Goal: Task Accomplishment & Management: Complete application form

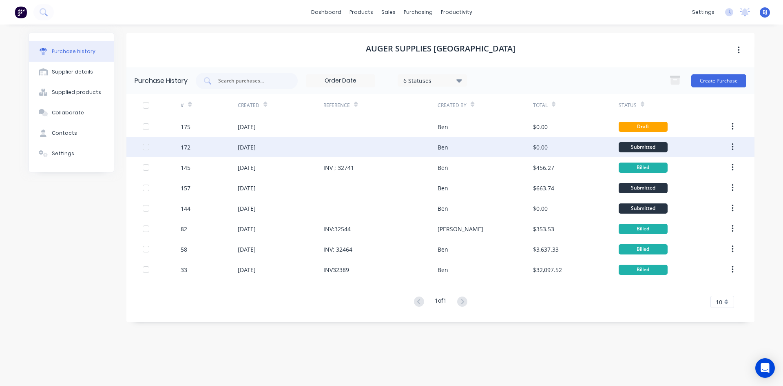
click at [256, 144] on div "[DATE]" at bounding box center [247, 147] width 18 height 9
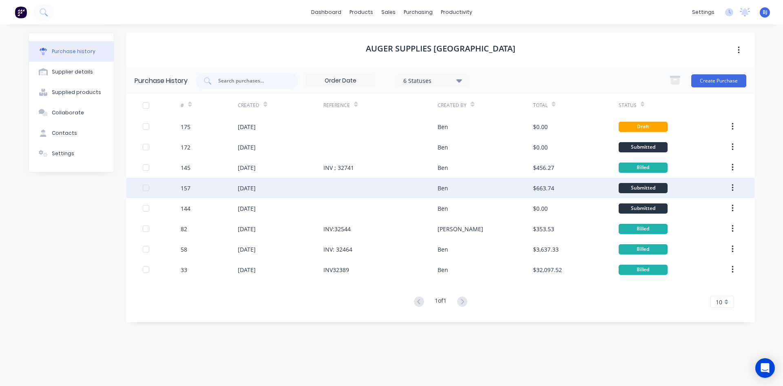
click at [256, 189] on div "[DATE]" at bounding box center [247, 188] width 18 height 9
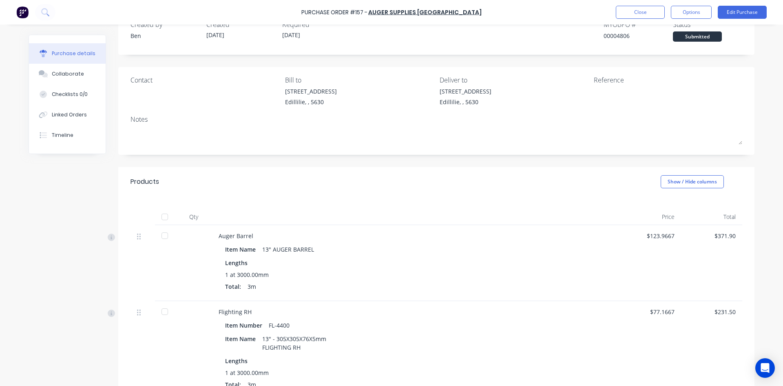
scroll to position [22, 0]
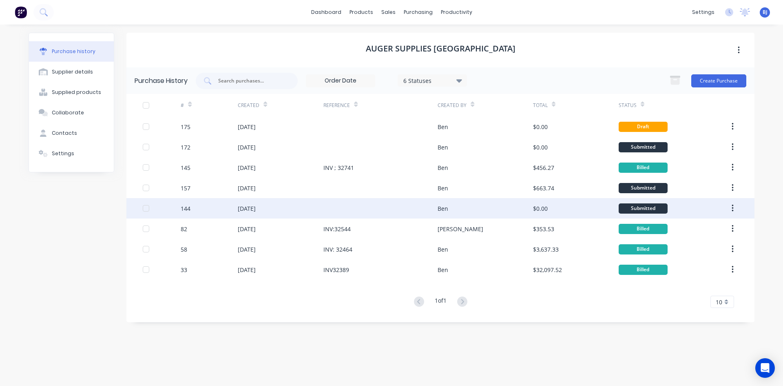
click at [255, 205] on div "[DATE]" at bounding box center [247, 208] width 18 height 9
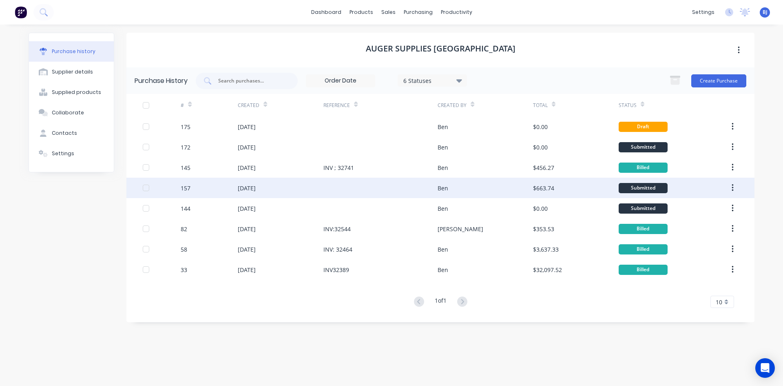
click at [224, 185] on div "157" at bounding box center [209, 187] width 57 height 20
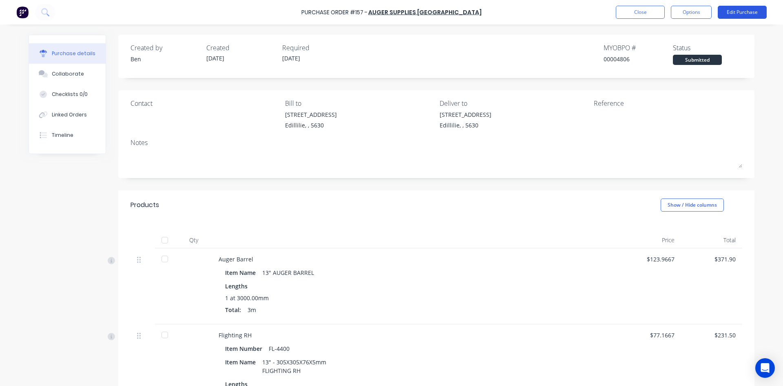
click at [736, 12] on button "Edit Purchase" at bounding box center [742, 12] width 49 height 13
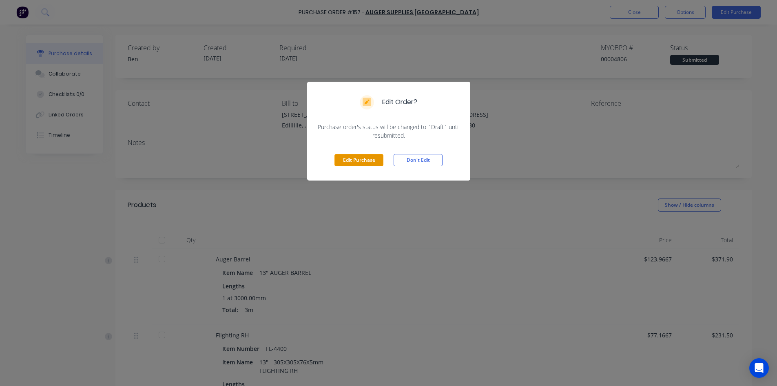
click at [342, 158] on button "Edit Purchase" at bounding box center [359, 160] width 49 height 12
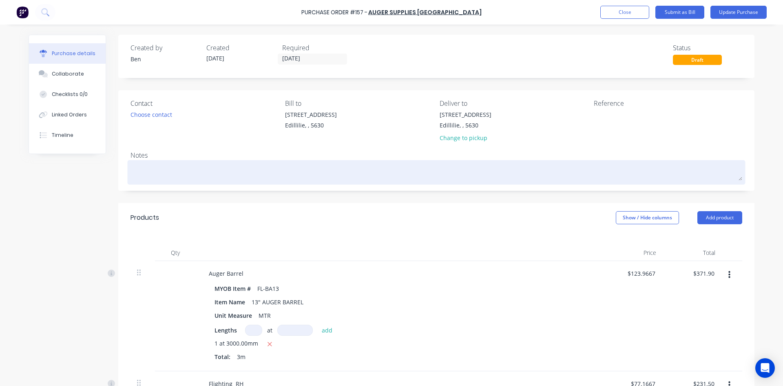
click at [131, 165] on textarea at bounding box center [437, 171] width 612 height 18
type textarea "x"
type textarea "F"
type textarea "x"
type textarea "FO"
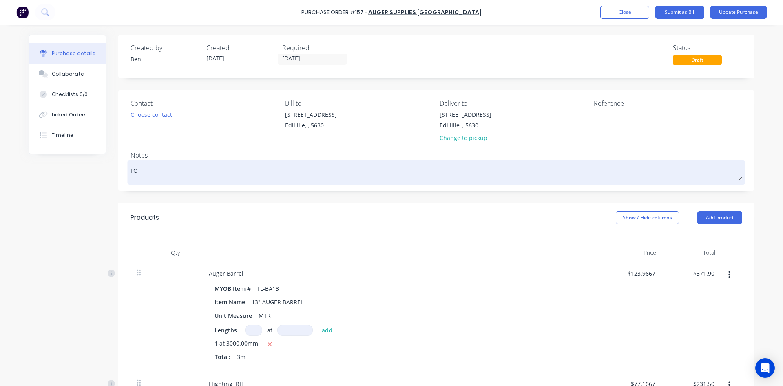
type textarea "x"
type textarea "FOR"
type textarea "x"
type textarea "FOR"
type textarea "x"
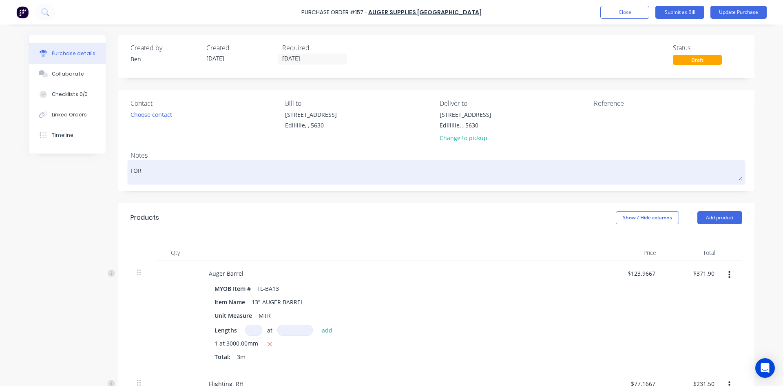
type textarea "FOR J"
type textarea "x"
type textarea "FOR [PERSON_NAME]"
type textarea "x"
type textarea "FOR JOB"
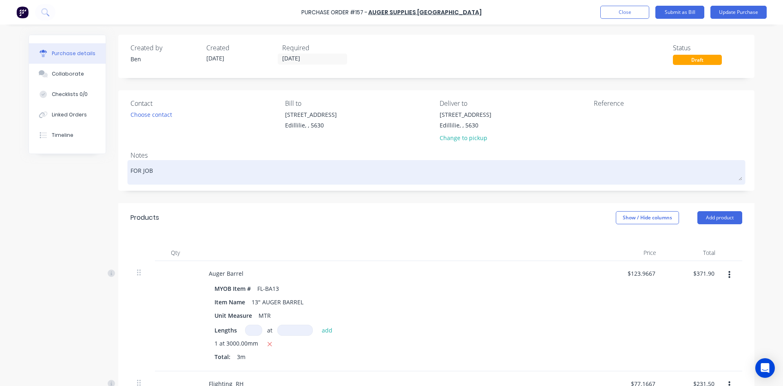
type textarea "x"
type textarea "FOR JOB"
type textarea "x"
type textarea "FOR JOB #"
type textarea "x"
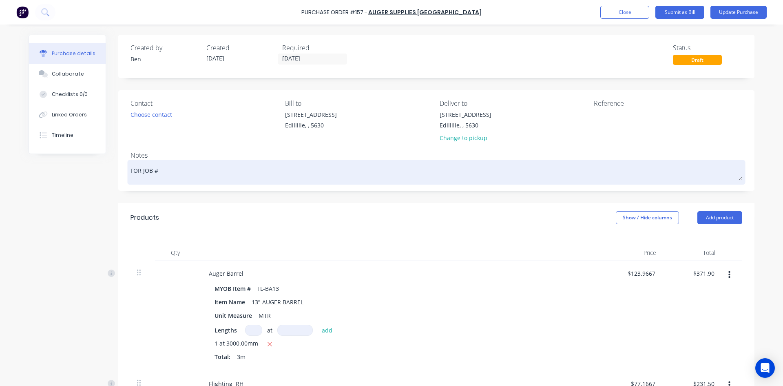
type textarea "FOR JOB #"
type textarea "x"
type textarea "FOR JOB # 1"
type textarea "x"
type textarea "FOR JOB # 12"
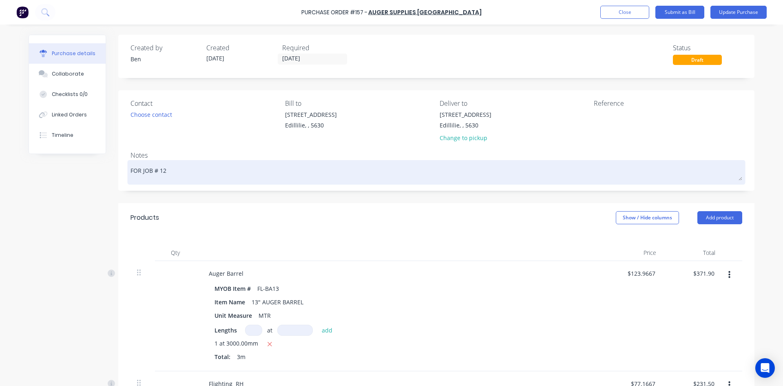
type textarea "x"
type textarea "FOR JOB # 127"
type textarea "x"
type textarea "FOR JOB # 127"
type textarea "x"
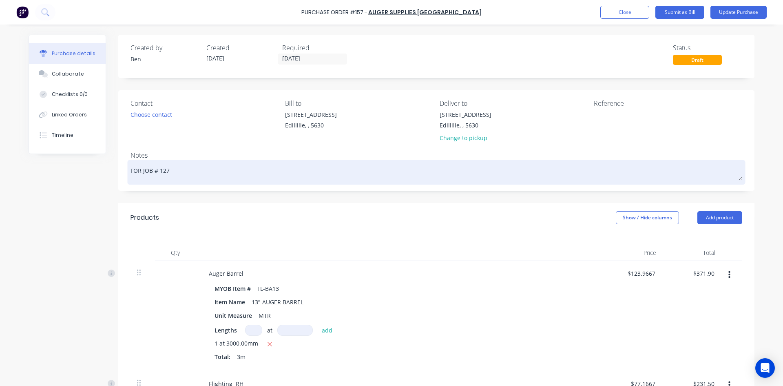
type textarea "FOR JOB # 127 S"
type textarea "x"
type textarea "FOR JOB # 127 SK"
type textarea "x"
type textarea "FOR JOB # 127 SKI"
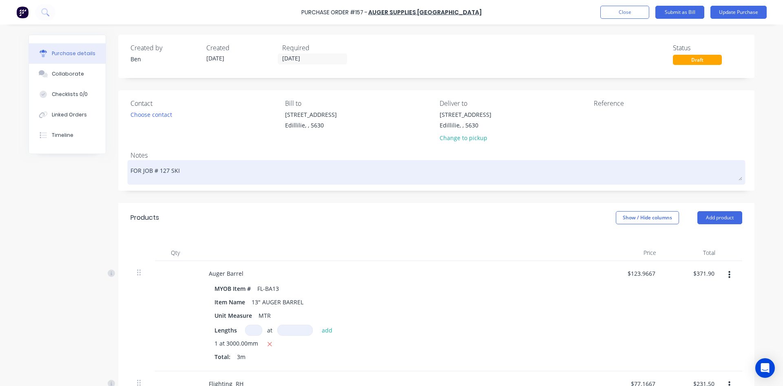
type textarea "x"
type textarea "FOR JOB # 127 SKIN"
type textarea "x"
type textarea "FOR JOB # 127 SKINN"
type textarea "x"
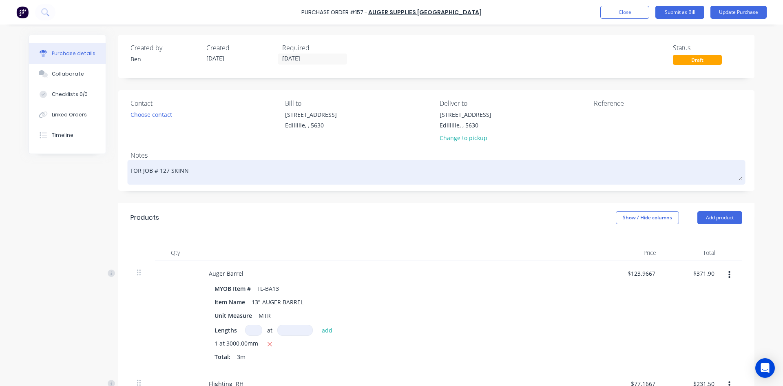
type textarea "FOR JOB # 127 SKINNE"
type textarea "x"
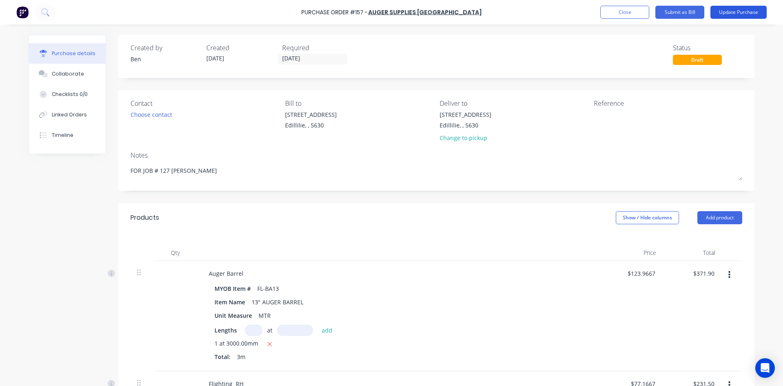
type textarea "FOR JOB # 127 [PERSON_NAME]"
type textarea "x"
type textarea "FOR JOB # 127 [PERSON_NAME]"
click at [734, 9] on button "Update Purchase" at bounding box center [739, 12] width 56 height 13
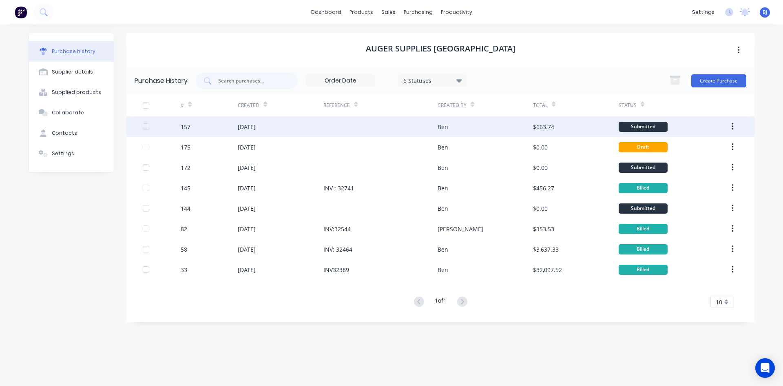
click at [204, 121] on div "157" at bounding box center [209, 126] width 57 height 20
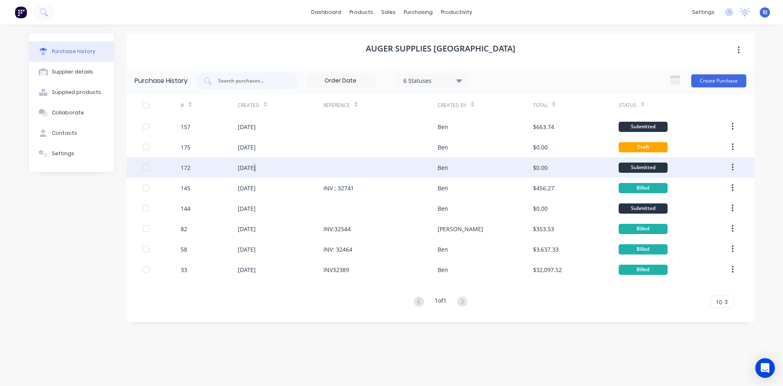
click at [254, 167] on div "[DATE]" at bounding box center [247, 167] width 18 height 9
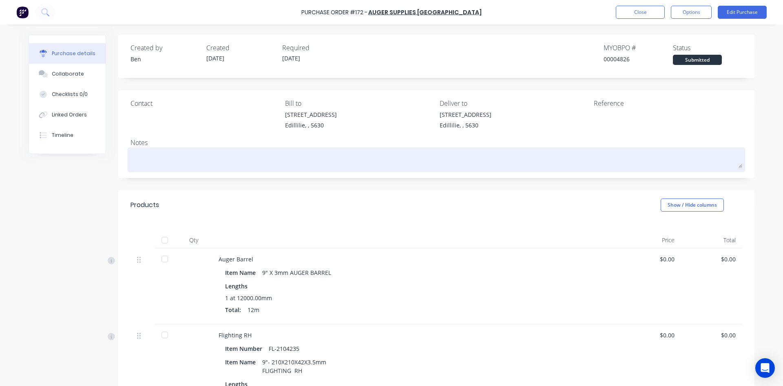
click at [145, 153] on textarea at bounding box center [437, 158] width 612 height 18
type textarea "x"
type textarea "M"
type textarea "x"
type textarea "Mo"
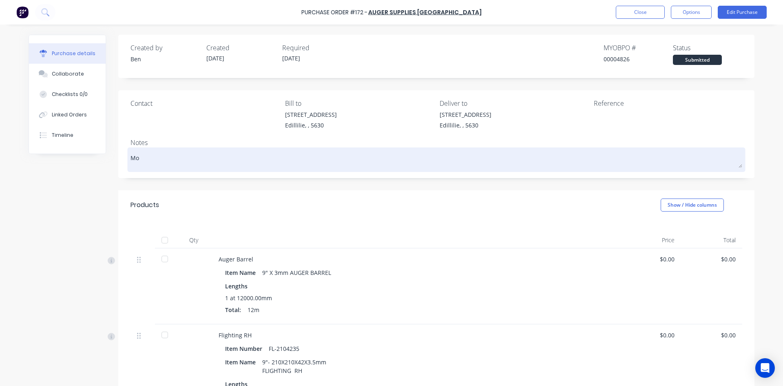
type textarea "x"
type textarea "Mor"
type textarea "x"
type textarea "[PERSON_NAME]"
type textarea "x"
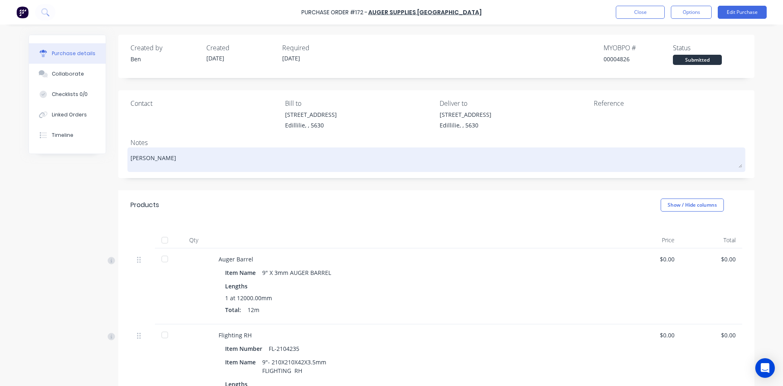
type textarea "[PERSON_NAME]"
type textarea "x"
type textarea "[PERSON_NAME] M"
type textarea "x"
type textarea "[PERSON_NAME] Mo"
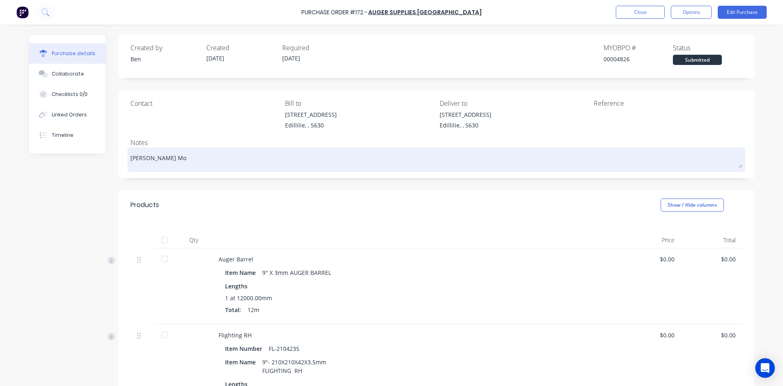
type textarea "x"
type textarea "[PERSON_NAME] Mod"
type textarea "x"
type textarea "[PERSON_NAME] [PERSON_NAME]"
type textarea "x"
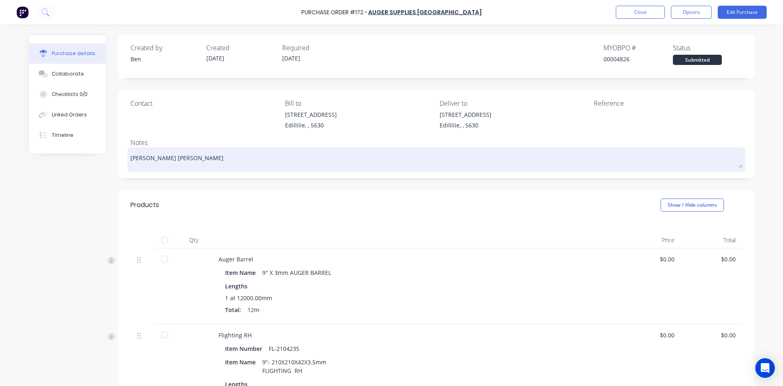
type textarea "[PERSON_NAME] Modra"
type textarea "x"
type textarea "[PERSON_NAME] Modra"
click at [135, 158] on textarea "[PERSON_NAME] Modra" at bounding box center [437, 158] width 612 height 18
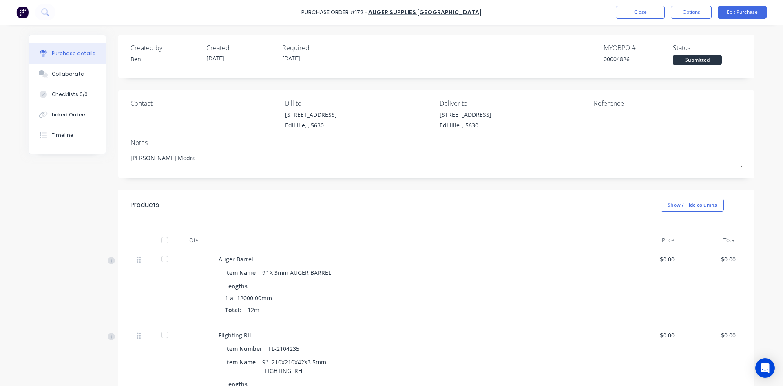
type textarea "x"
type textarea "Mrk Modra"
type textarea "x"
type textarea "[PERSON_NAME]"
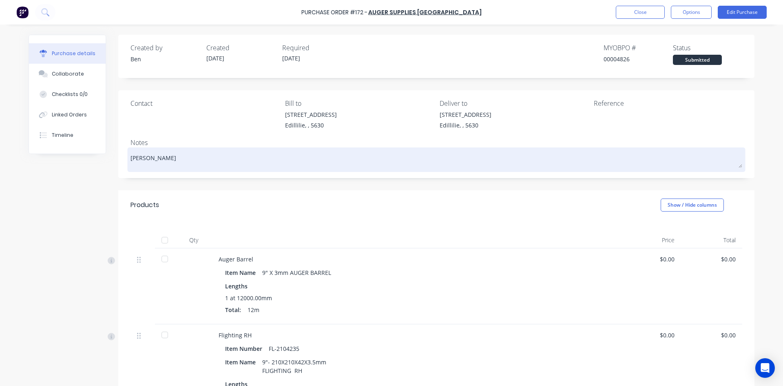
click at [183, 161] on textarea "[PERSON_NAME]" at bounding box center [437, 158] width 612 height 18
type textarea "x"
type textarea "[PERSON_NAME] ("
type textarea "x"
type textarea "[PERSON_NAME] ("
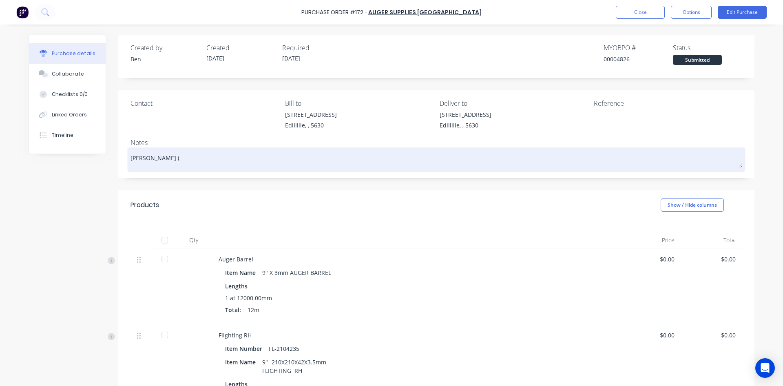
type textarea "x"
type textarea "[PERSON_NAME] ( C"
type textarea "x"
type textarea "[PERSON_NAME] ( Ca"
type textarea "x"
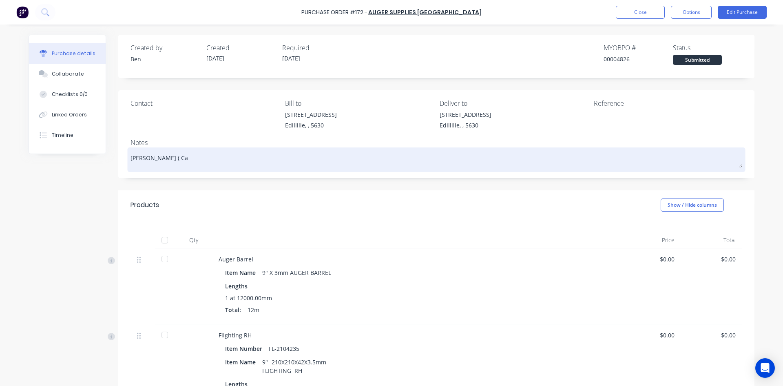
type textarea "[PERSON_NAME] ( Car"
type textarea "x"
type textarea "[PERSON_NAME] ( [PERSON_NAME]"
type textarea "x"
type textarea "[PERSON_NAME] ( [PERSON_NAME]"
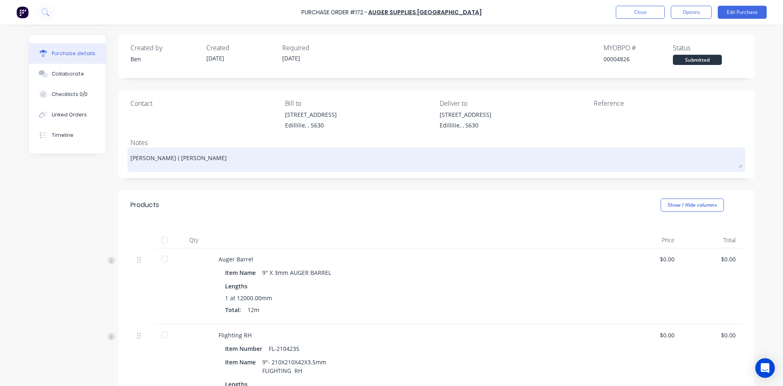
type textarea "x"
type textarea "[PERSON_NAME] ( [PERSON_NAME]"
type textarea "x"
type textarea "[PERSON_NAME] ( [PERSON_NAME]"
type textarea "x"
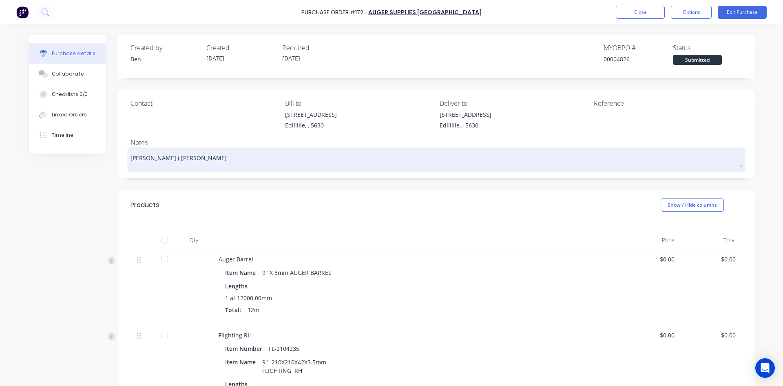
type textarea "[PERSON_NAME] ( [PERSON_NAME]"
type textarea "x"
type textarea "[PERSON_NAME] ( [PERSON_NAME]"
type textarea "x"
type textarea "[PERSON_NAME] ( [PERSON_NAME]"
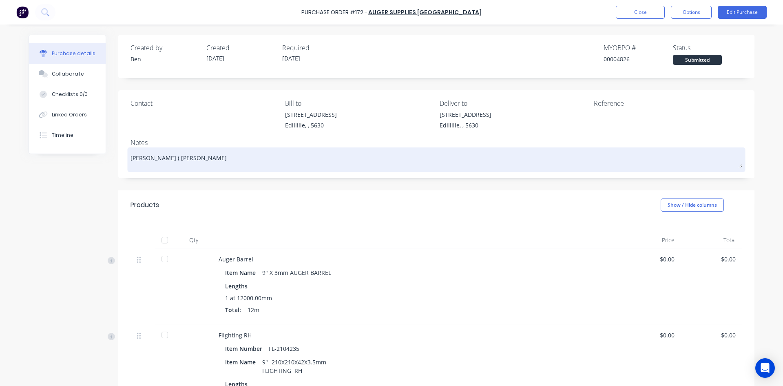
type textarea "x"
type textarea "[PERSON_NAME] ( [PERSON_NAME]"
type textarea "x"
type textarea "[PERSON_NAME] ( [PERSON_NAME] Trust"
type textarea "x"
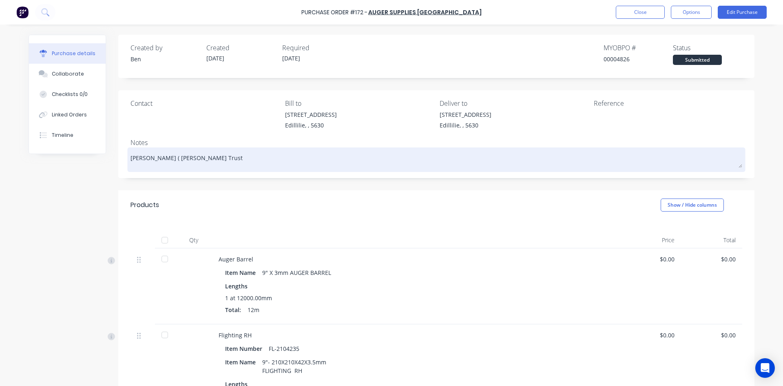
type textarea "[PERSON_NAME] ( [PERSON_NAME] Trust"
type textarea "x"
type textarea "[PERSON_NAME] ( [PERSON_NAME] Trust 0"
type textarea "x"
type textarea "[PERSON_NAME] ( [PERSON_NAME] Trust"
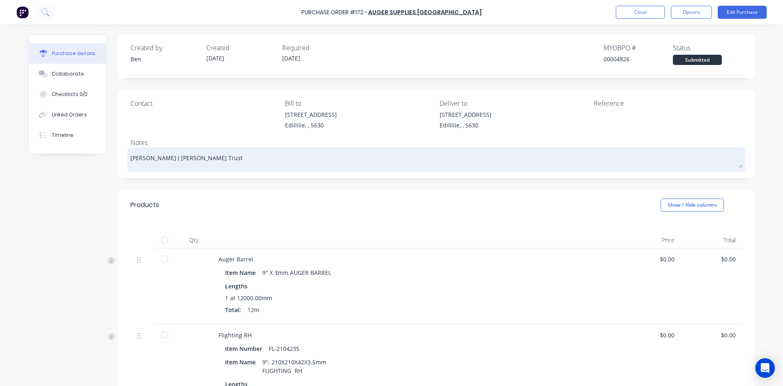
type textarea "x"
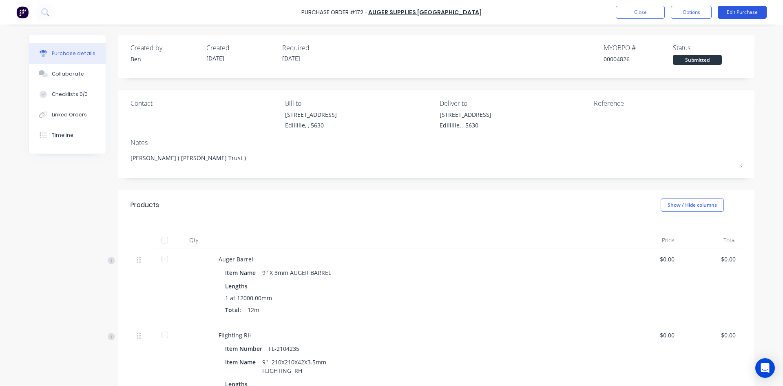
type textarea "[PERSON_NAME] ( [PERSON_NAME] Trust )"
type textarea "x"
type textarea "[PERSON_NAME] ( [PERSON_NAME] Trust )"
click at [734, 13] on button "Edit Purchase" at bounding box center [742, 12] width 49 height 13
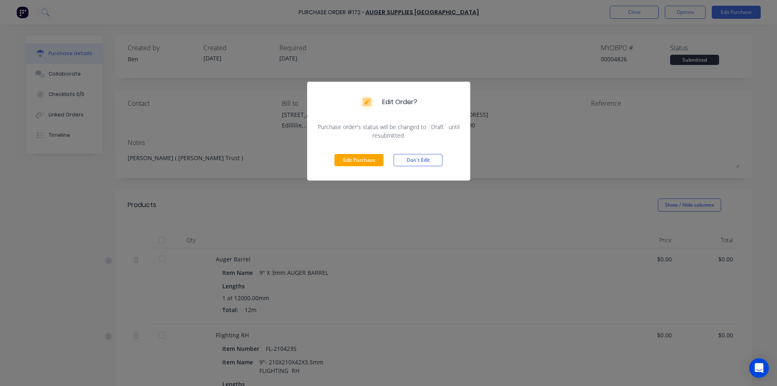
click at [646, 13] on div "Edit Order? Purchase order's status will be changed to `Draft` until resubmitte…" at bounding box center [388, 193] width 777 height 386
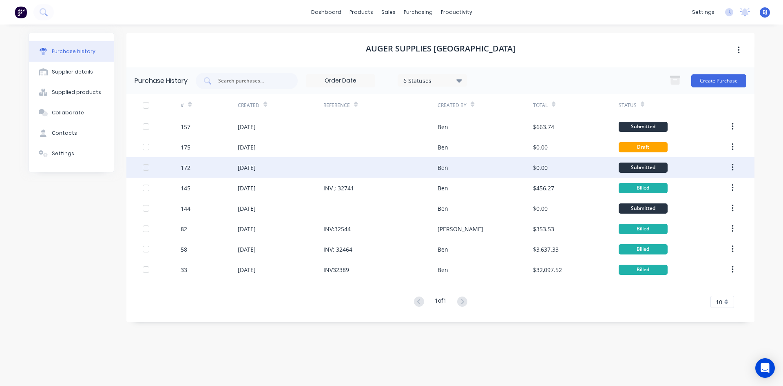
click at [256, 168] on div "[DATE]" at bounding box center [247, 167] width 18 height 9
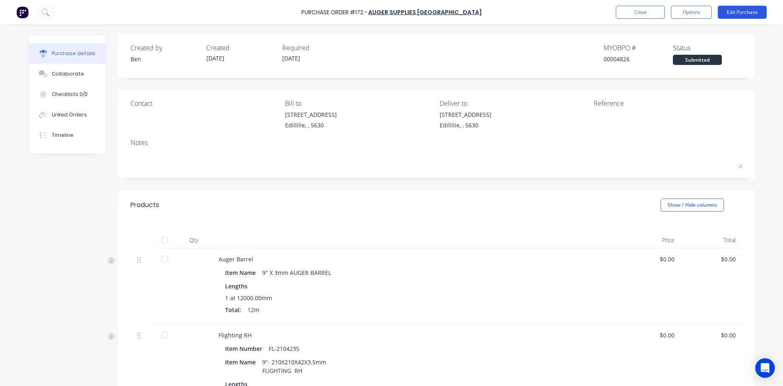
click at [733, 13] on button "Edit Purchase" at bounding box center [742, 12] width 49 height 13
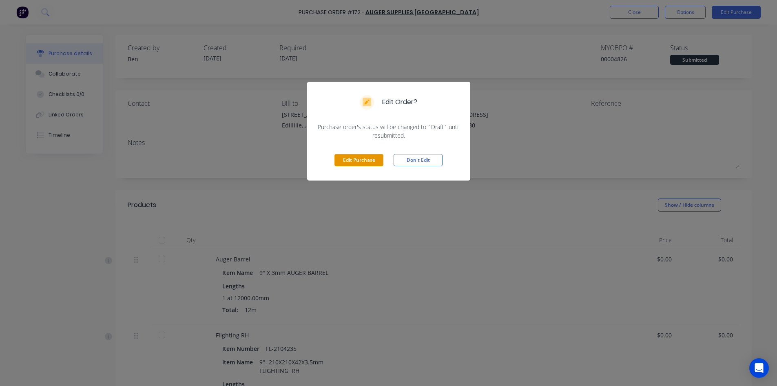
click at [342, 159] on button "Edit Purchase" at bounding box center [359, 160] width 49 height 12
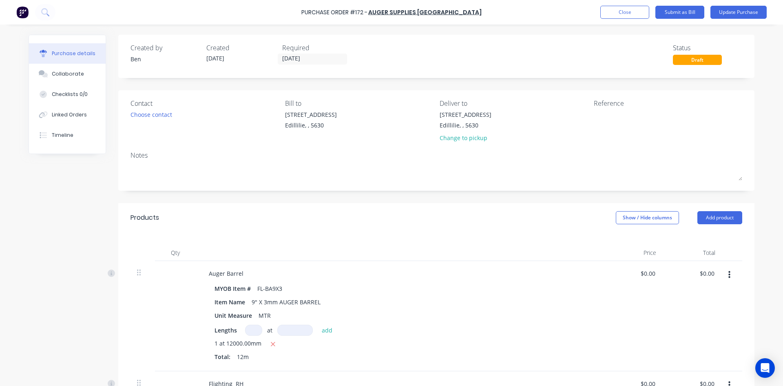
drag, startPoint x: 135, startPoint y: 170, endPoint x: 121, endPoint y: 206, distance: 39.3
click at [135, 170] on textarea at bounding box center [437, 171] width 612 height 18
type textarea "x"
type textarea "c"
type textarea "x"
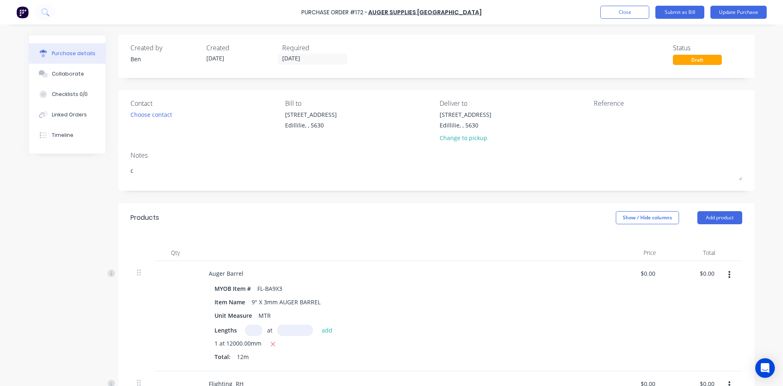
type textarea "cA"
type textarea "x"
type textarea "cAR"
type textarea "x"
type textarea "[PERSON_NAME]"
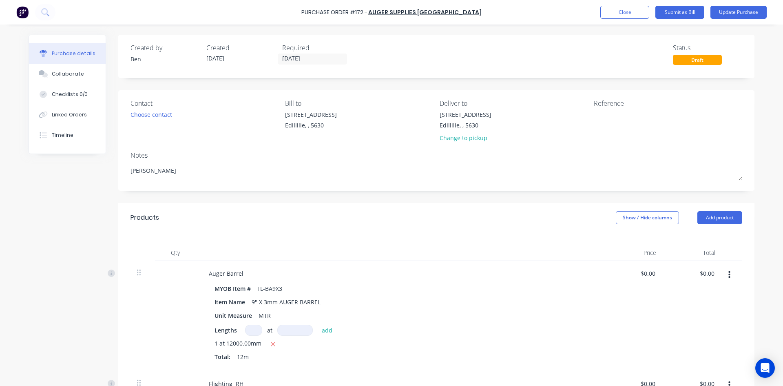
type textarea "x"
type textarea "[PERSON_NAME]"
type textarea "x"
type textarea "cARINA"
type textarea "x"
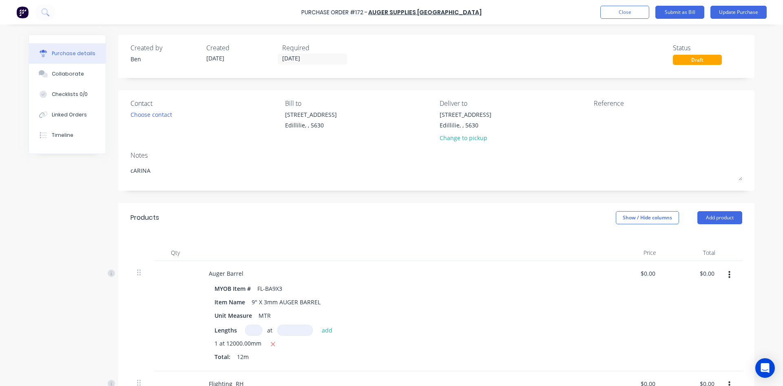
type textarea "[PERSON_NAME]"
type textarea "x"
type textarea "[PERSON_NAME]"
type textarea "x"
type textarea "cAR"
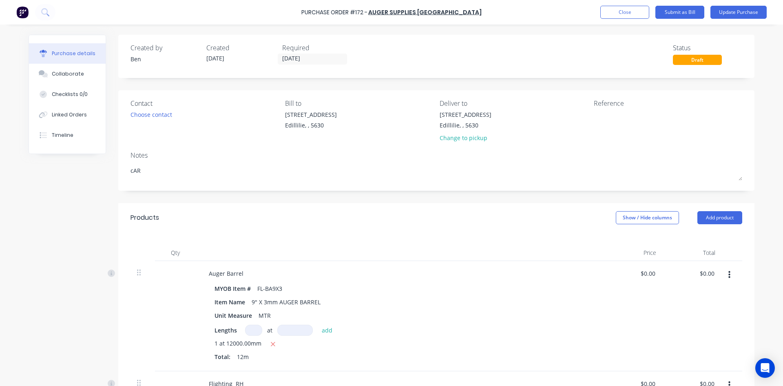
type textarea "x"
type textarea "cA"
type textarea "x"
type textarea "c"
type textarea "x"
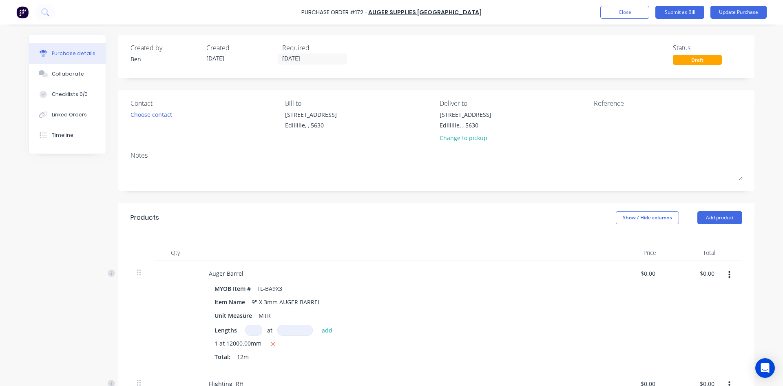
type textarea "C"
type textarea "x"
type textarea "CA"
type textarea "x"
type textarea "CAR"
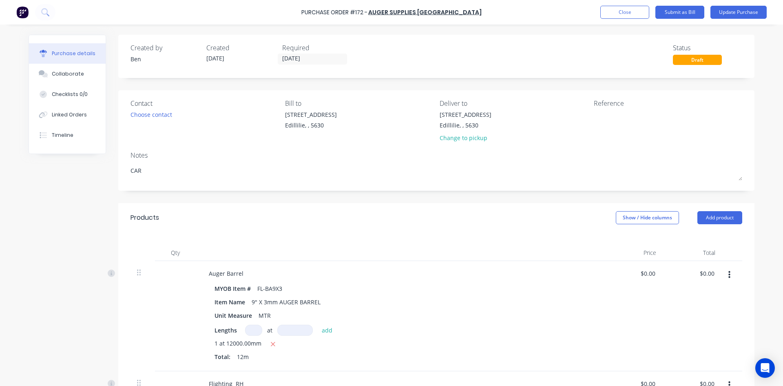
type textarea "x"
type textarea "[PERSON_NAME]"
type textarea "x"
type textarea "[PERSON_NAME]"
type textarea "x"
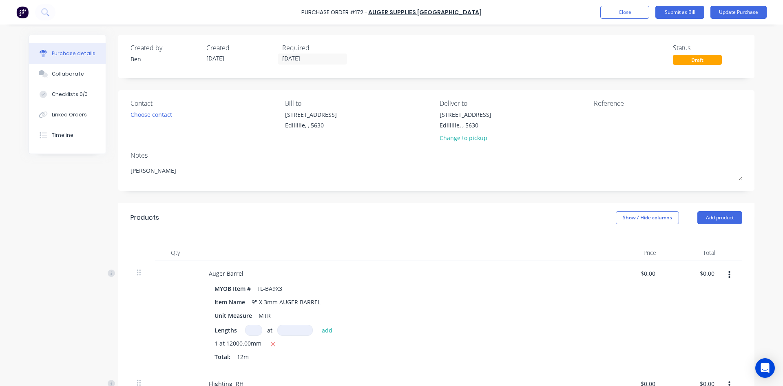
type textarea "CARINA"
type textarea "x"
type textarea "CARINA"
type textarea "x"
type textarea "CARINA T"
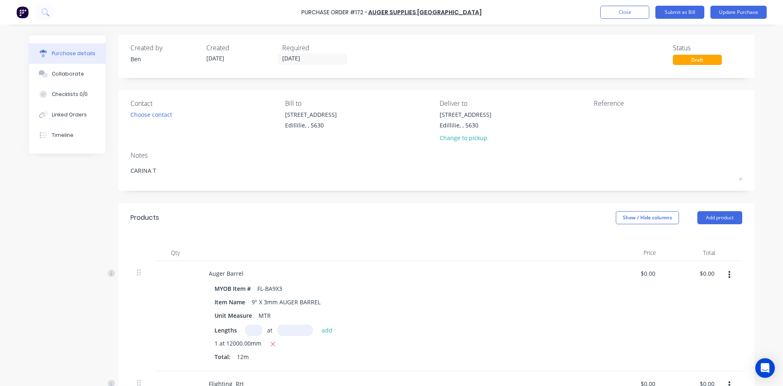
type textarea "x"
type textarea "CARINA TR"
type textarea "x"
type textarea "CARINA TRU"
type textarea "x"
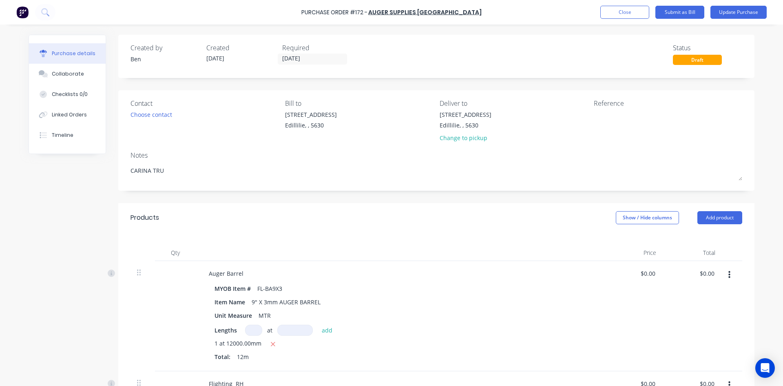
type textarea "CARINA TRUS"
type textarea "x"
type textarea "CARINA TRUST"
type textarea "x"
type textarea "CARINA TRUST"
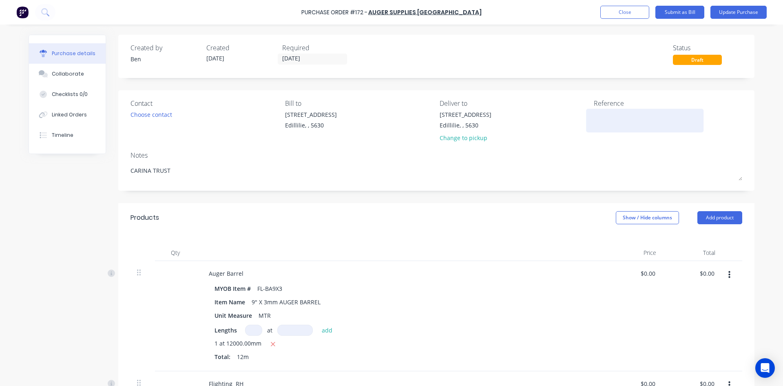
type textarea "x"
type textarea "CARINA TRUST"
click at [595, 117] on textarea at bounding box center [645, 119] width 102 height 18
type textarea "m"
type textarea "[PERSON_NAME]"
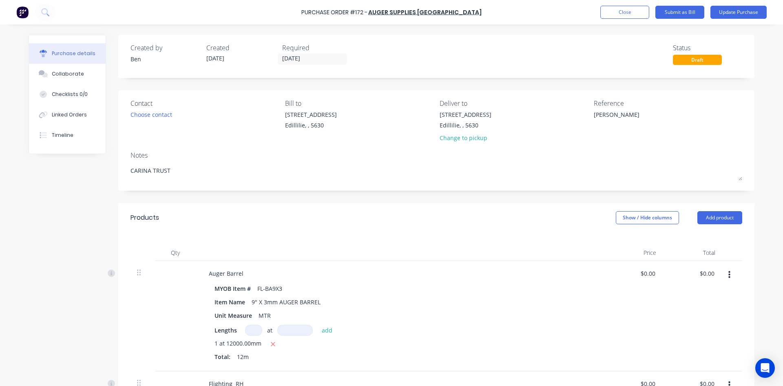
type textarea "x"
type textarea "[PERSON_NAME]"
type textarea "x"
type textarea "[PERSON_NAME]"
type textarea "x"
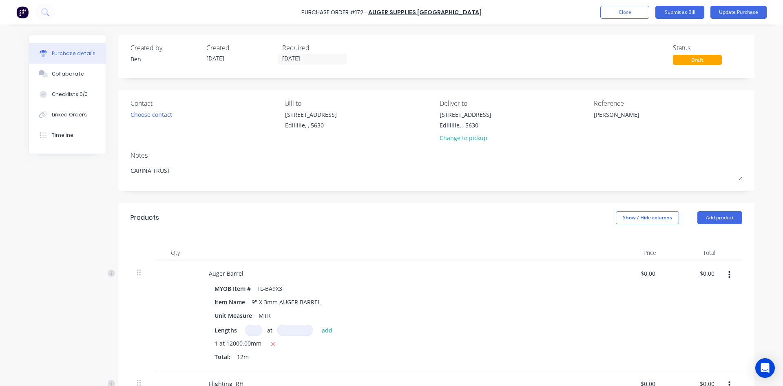
type textarea "[PERSON_NAME]"
type textarea "x"
type textarea "[PERSON_NAME]"
type textarea "x"
type textarea "[PERSON_NAME]"
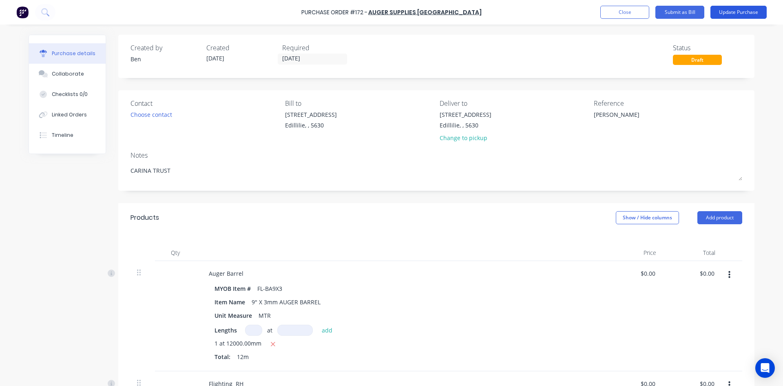
click at [736, 12] on button "Update Purchase" at bounding box center [739, 12] width 56 height 13
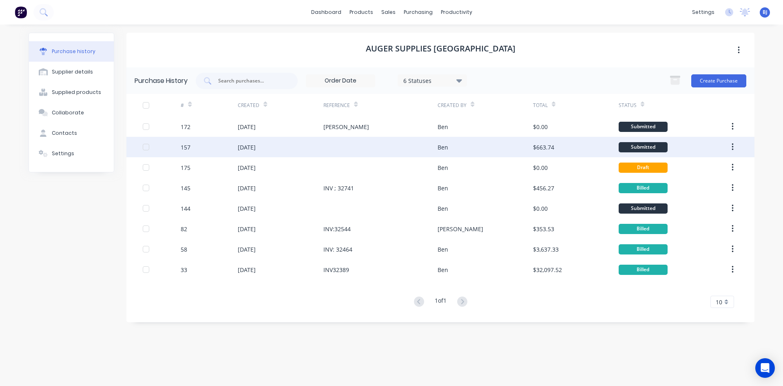
click at [222, 145] on div "157" at bounding box center [209, 147] width 57 height 20
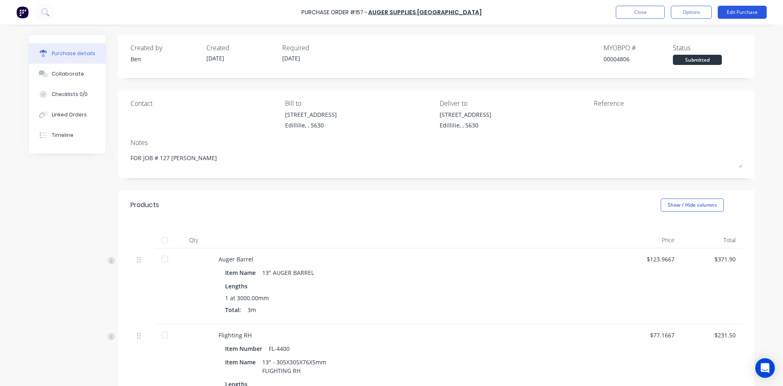
click at [732, 13] on button "Edit Purchase" at bounding box center [742, 12] width 49 height 13
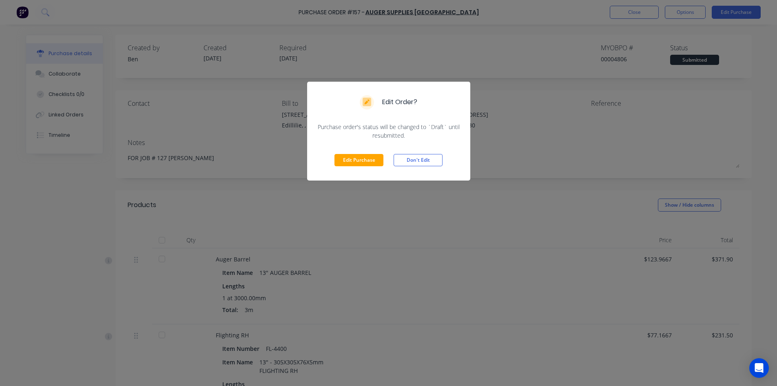
drag, startPoint x: 359, startPoint y: 160, endPoint x: 391, endPoint y: 147, distance: 34.2
click at [363, 158] on button "Edit Purchase" at bounding box center [359, 160] width 49 height 12
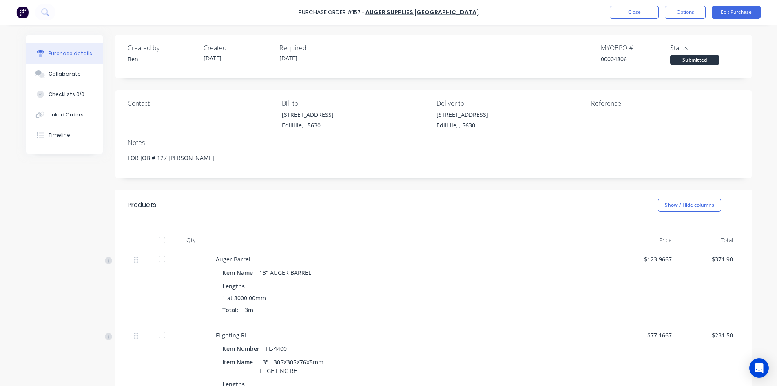
type textarea "x"
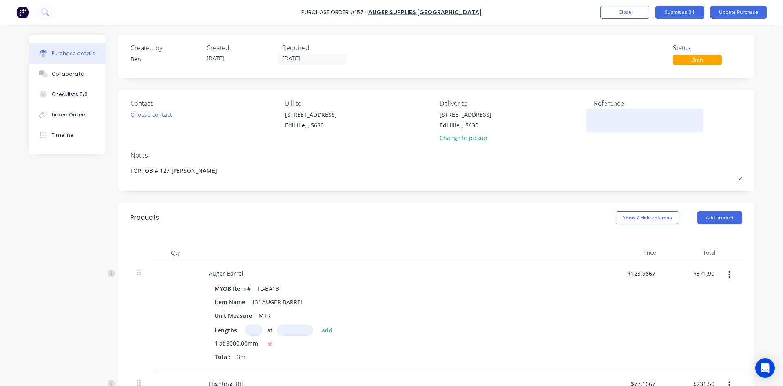
click at [597, 118] on textarea at bounding box center [645, 119] width 102 height 18
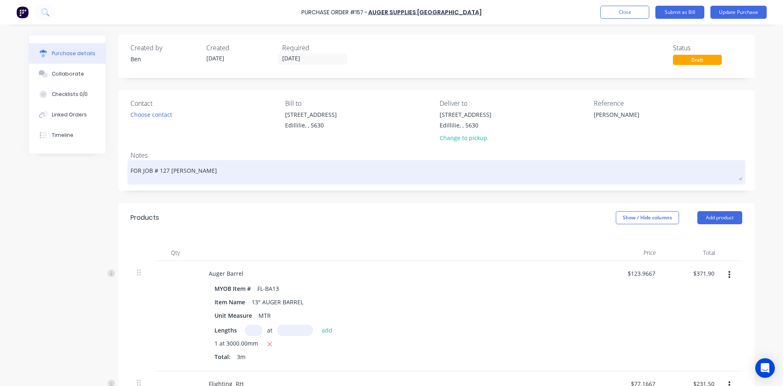
type textarea "[PERSON_NAME] job"
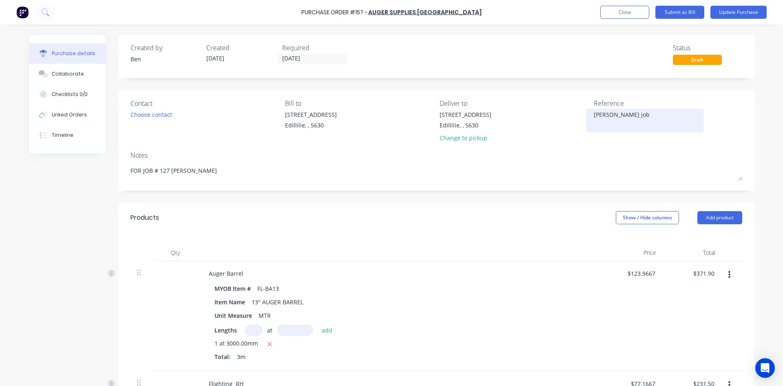
type textarea "x"
drag, startPoint x: 593, startPoint y: 114, endPoint x: 581, endPoint y: 149, distance: 37.3
click at [594, 115] on textarea "[PERSON_NAME] job" at bounding box center [645, 119] width 102 height 18
type textarea "[PERSON_NAME] job"
type textarea "x"
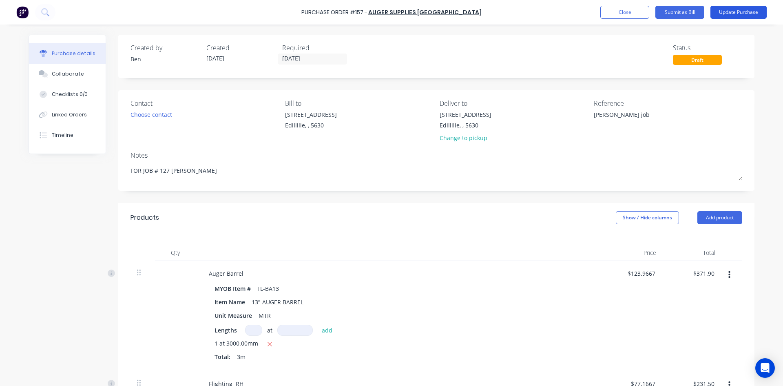
type textarea "[PERSON_NAME] job"
click at [744, 13] on button "Update Purchase" at bounding box center [739, 12] width 56 height 13
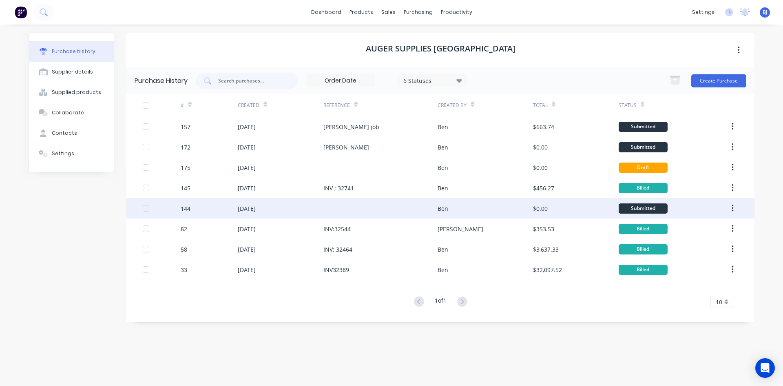
click at [333, 209] on div at bounding box center [381, 208] width 114 height 20
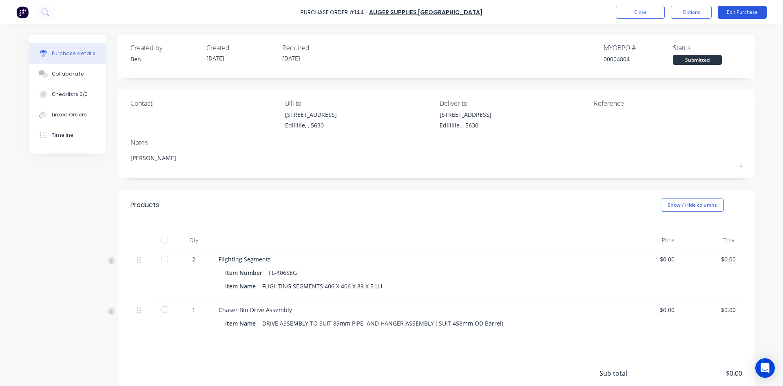
click at [747, 13] on button "Edit Purchase" at bounding box center [742, 12] width 49 height 13
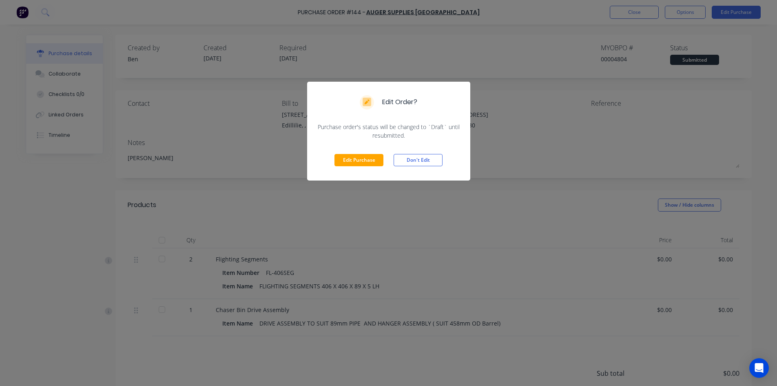
drag, startPoint x: 344, startPoint y: 155, endPoint x: 374, endPoint y: 142, distance: 32.1
click at [346, 155] on button "Edit Purchase" at bounding box center [359, 160] width 49 height 12
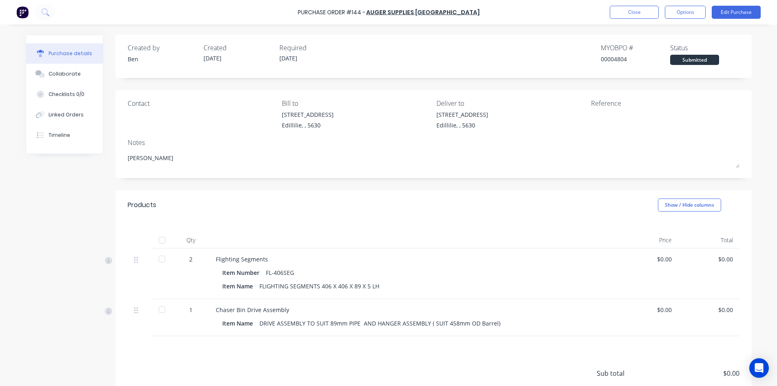
type textarea "x"
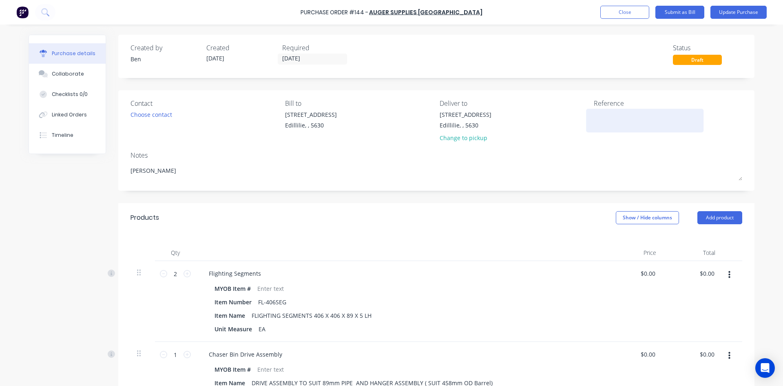
click at [601, 116] on textarea at bounding box center [645, 119] width 102 height 18
type textarea "[PERSON_NAME]"
type textarea "x"
type textarea "[PERSON_NAME]"
click at [731, 12] on button "Update Purchase" at bounding box center [739, 12] width 56 height 13
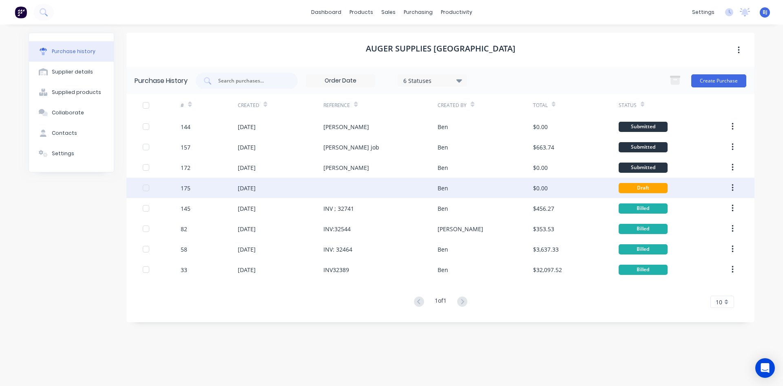
click at [250, 188] on div "[DATE]" at bounding box center [247, 188] width 18 height 9
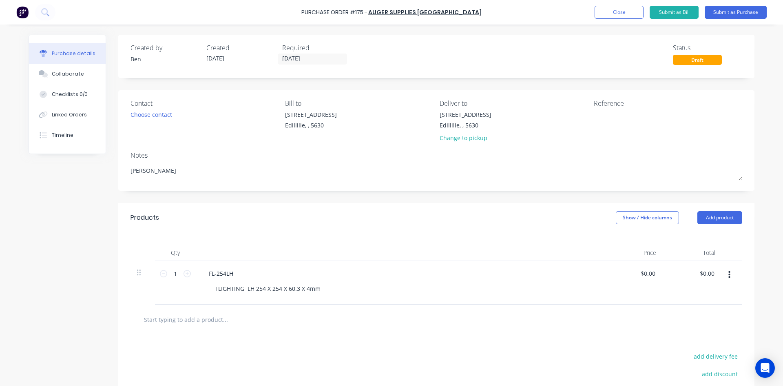
type textarea "x"
click at [600, 124] on textarea at bounding box center [645, 119] width 102 height 18
type textarea "[PERSON_NAME]"
type textarea "x"
type textarea "[PERSON_NAME]"
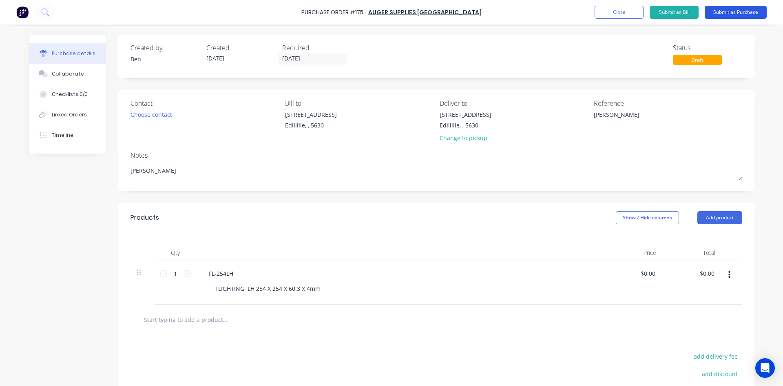
click at [734, 12] on button "Submit as Purchase" at bounding box center [736, 12] width 62 height 13
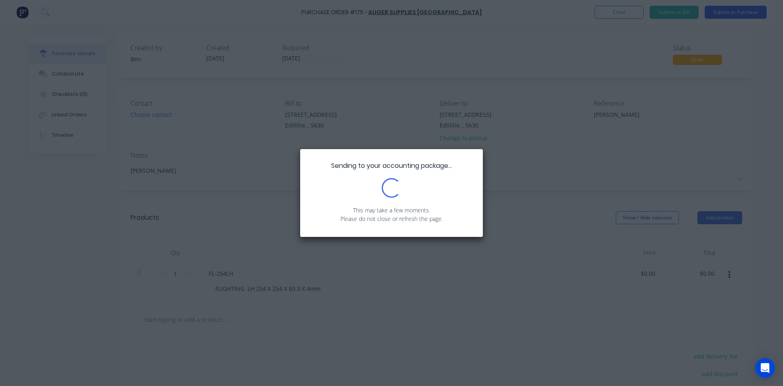
type textarea "x"
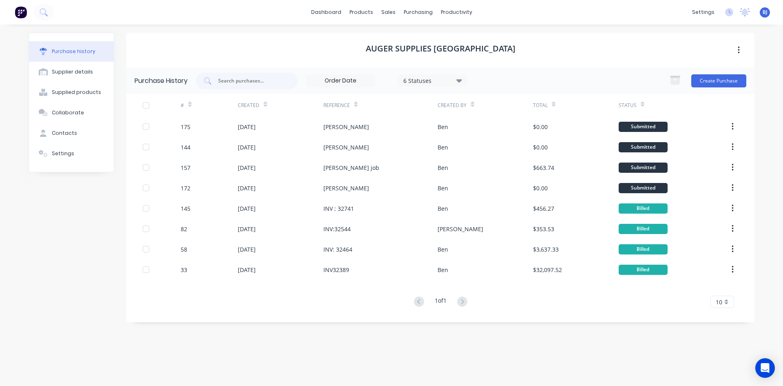
click at [765, 17] on div "[PERSON_NAME] Engineers [PERSON_NAME] Administrator Profile Sign out" at bounding box center [765, 12] width 10 height 10
click at [765, 13] on span "BJ" at bounding box center [765, 12] width 5 height 7
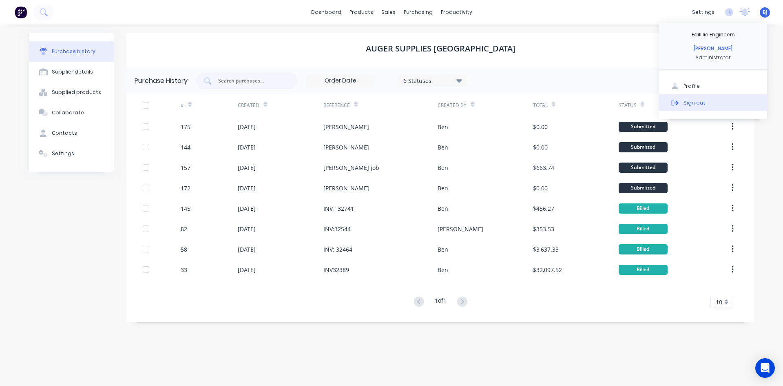
click at [700, 103] on div "Sign out" at bounding box center [695, 102] width 22 height 7
